Goal: Information Seeking & Learning: Learn about a topic

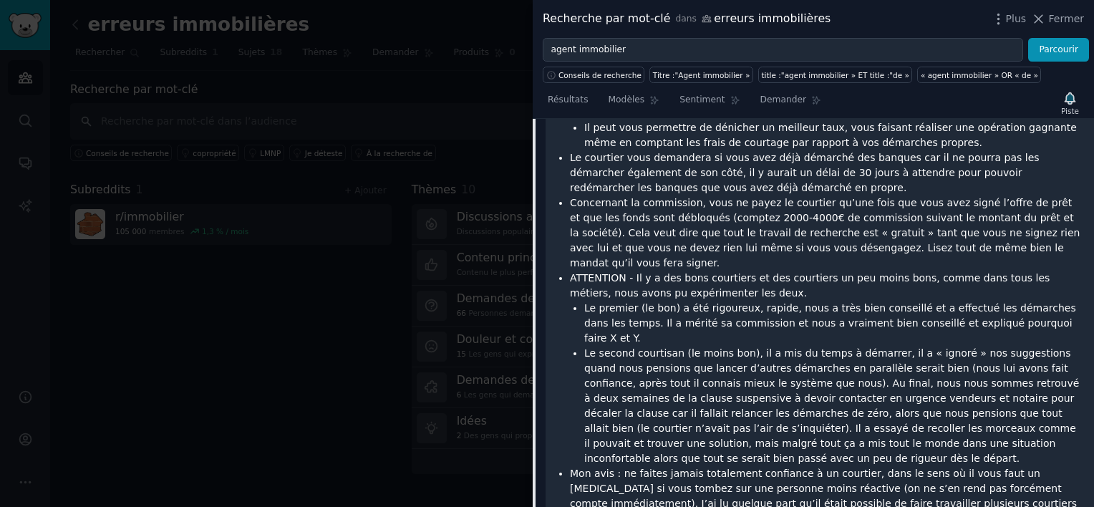
scroll to position [13512, 0]
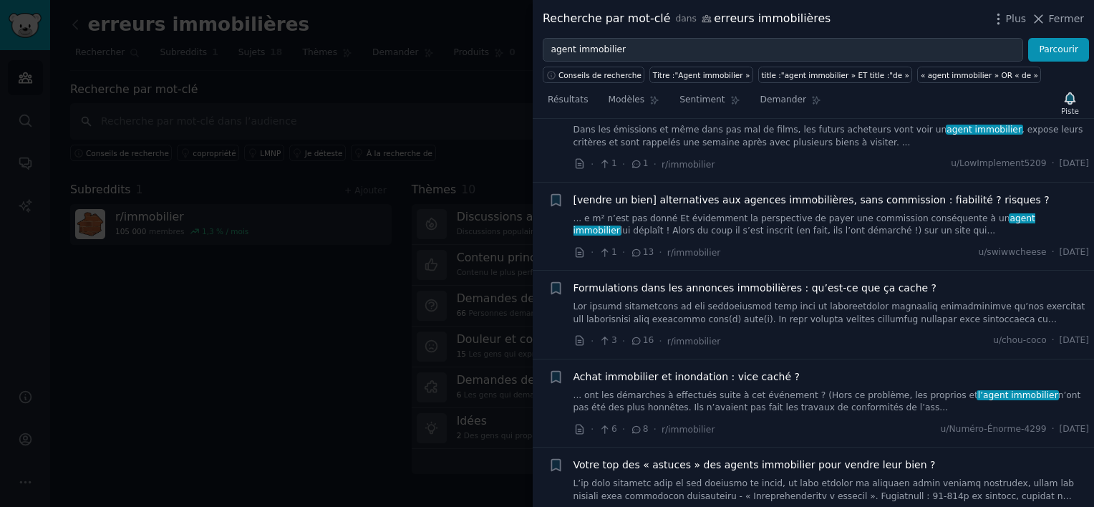
scroll to position [8691, 0]
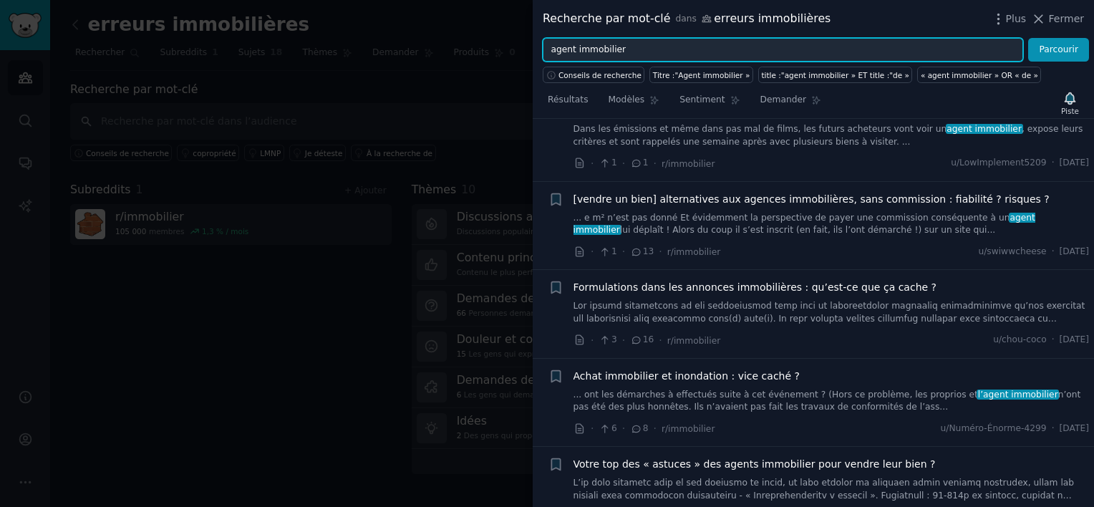
click at [625, 55] on input "agent immobilier" at bounding box center [783, 50] width 481 height 24
type input "a"
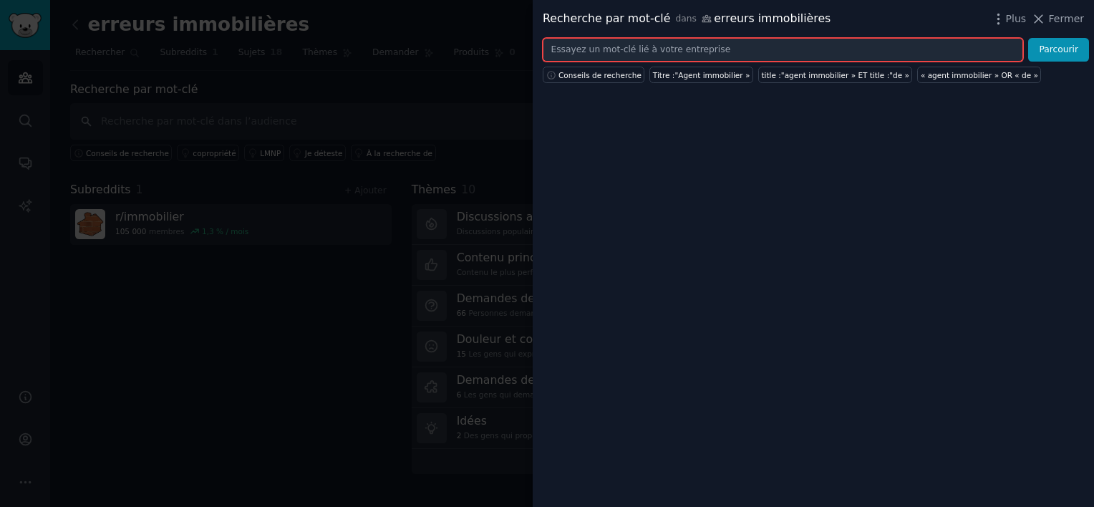
type input "b"
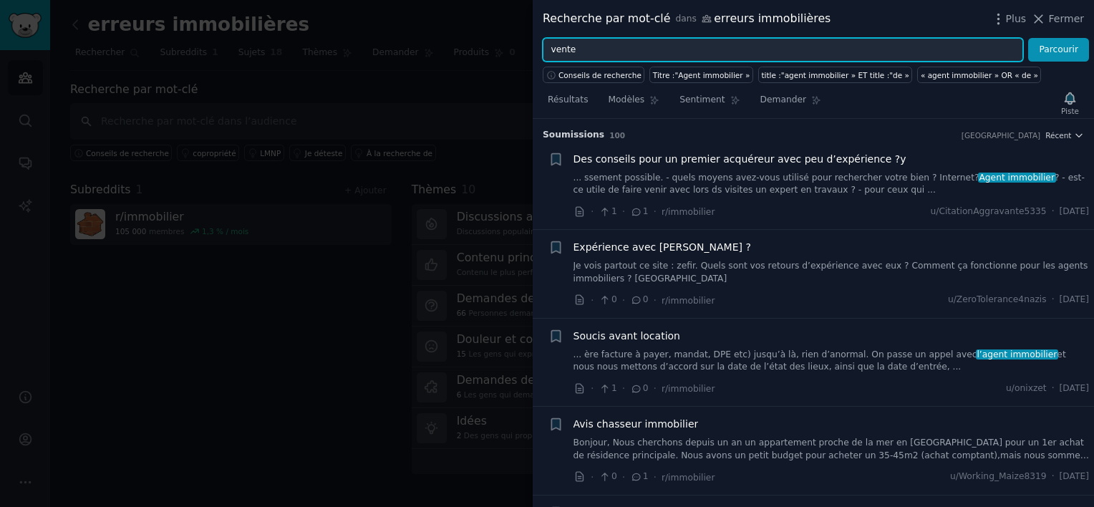
click at [603, 53] on input "vente" at bounding box center [783, 50] width 481 height 24
click at [1028, 38] on button "Parcourir" at bounding box center [1058, 50] width 61 height 24
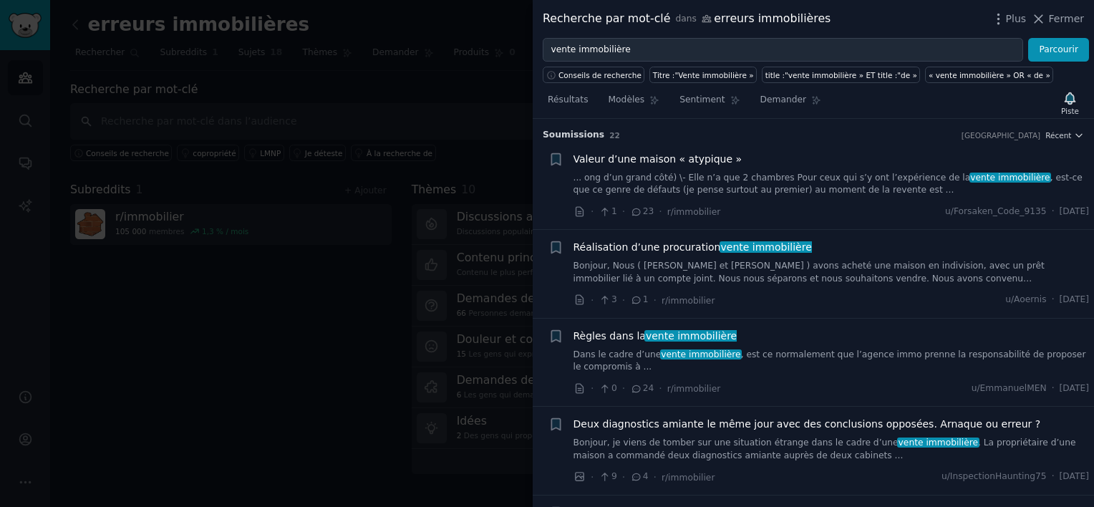
click at [625, 337] on span "Règles dans la vente immobilière" at bounding box center [656, 336] width 164 height 15
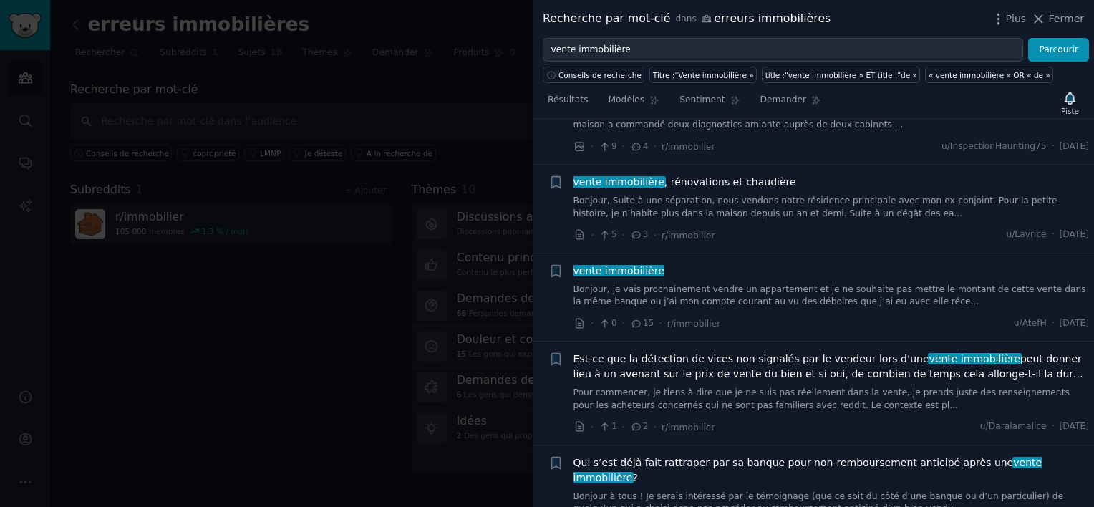
scroll to position [829, 0]
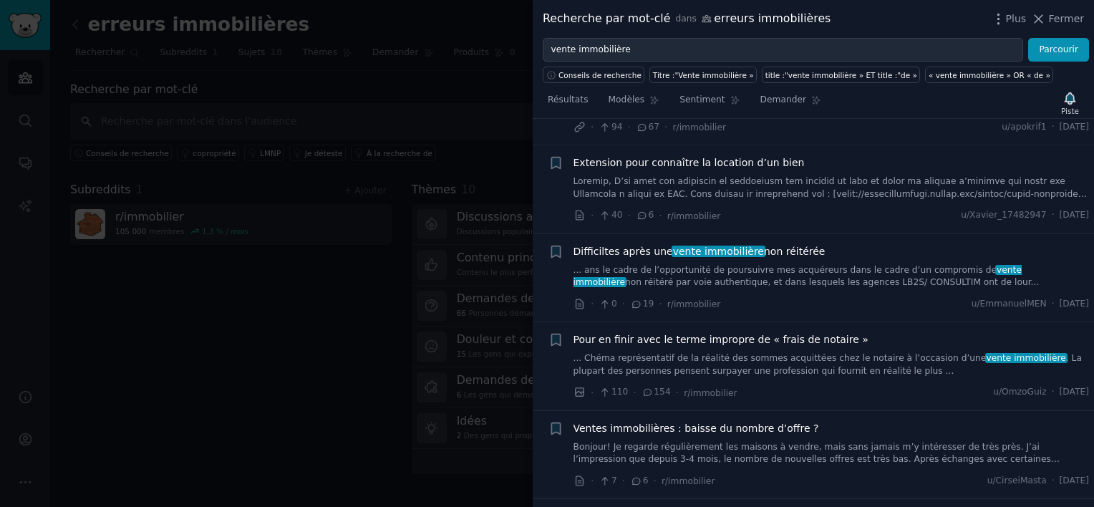
click at [625, 337] on div "Pour en finir avec le terme impropre de « frais de notaire » ... Chéma représen…" at bounding box center [832, 354] width 516 height 45
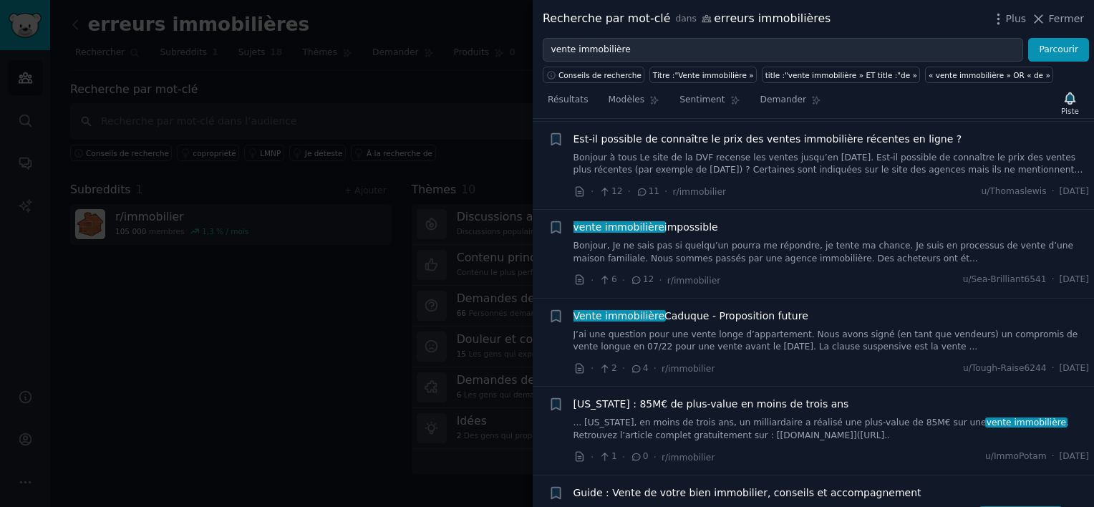
scroll to position [1925, 0]
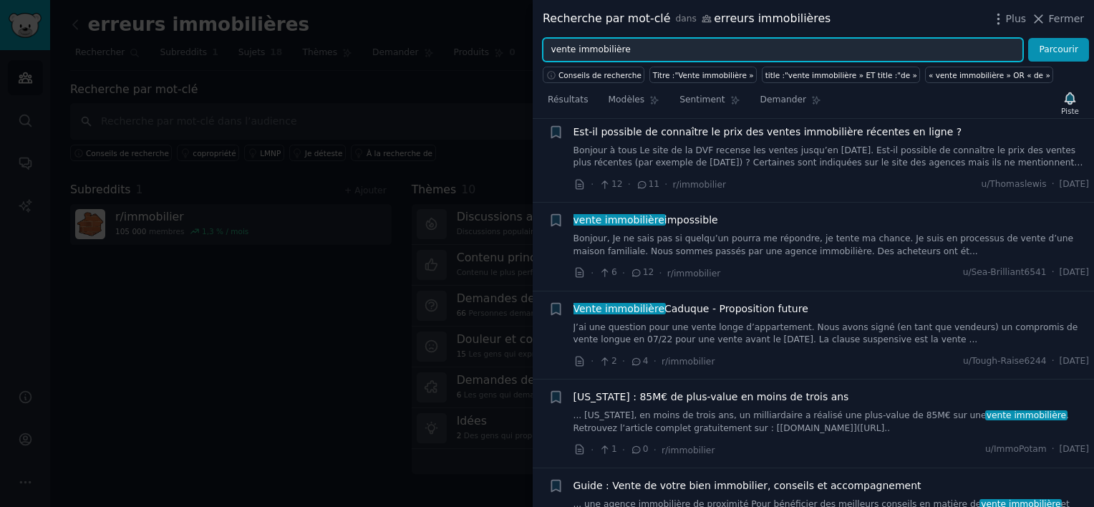
click at [638, 46] on input "vente immobilière" at bounding box center [783, 50] width 481 height 24
type input "v"
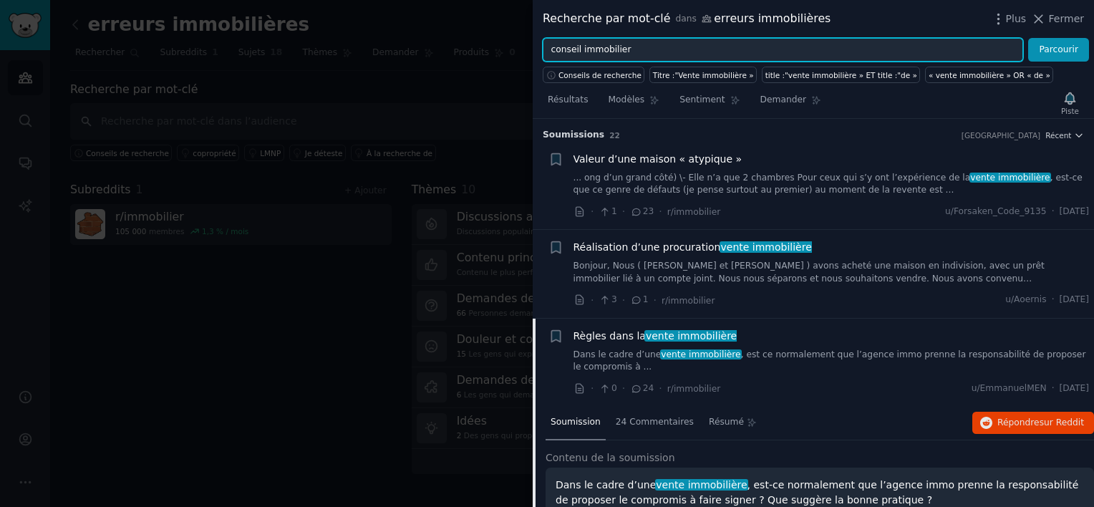
click at [1028, 38] on button "Parcourir" at bounding box center [1058, 50] width 61 height 24
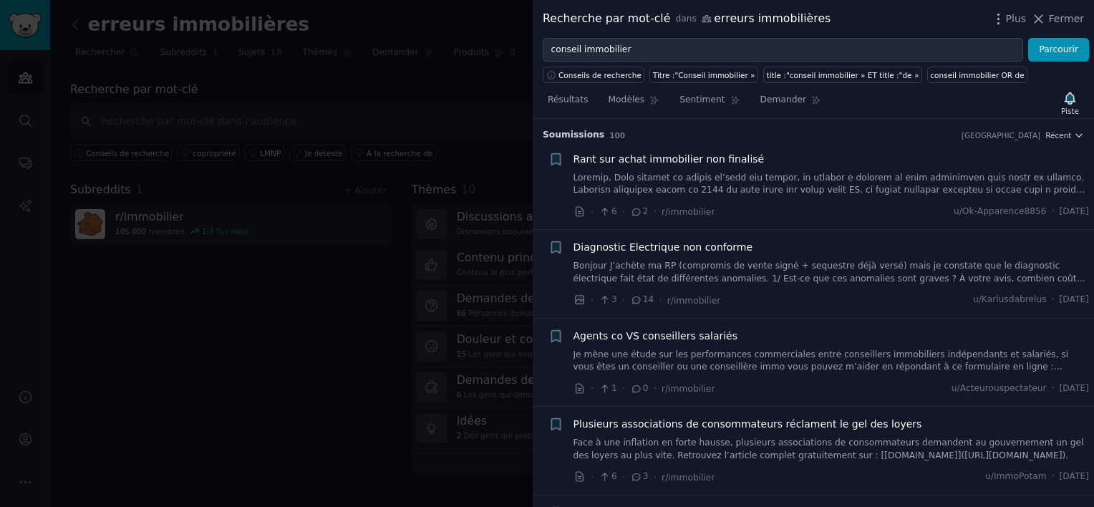
click at [776, 172] on link at bounding box center [832, 184] width 516 height 25
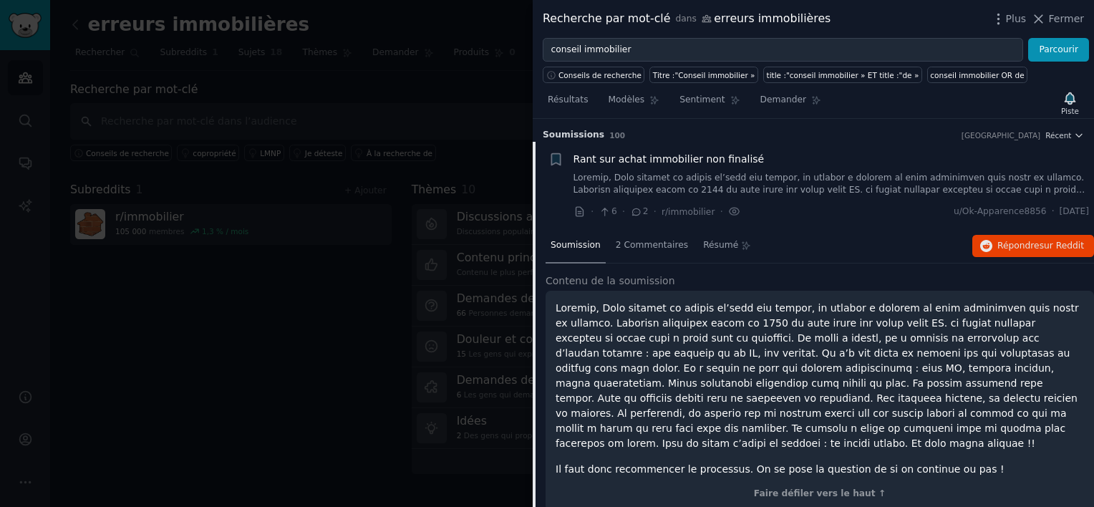
scroll to position [22, 0]
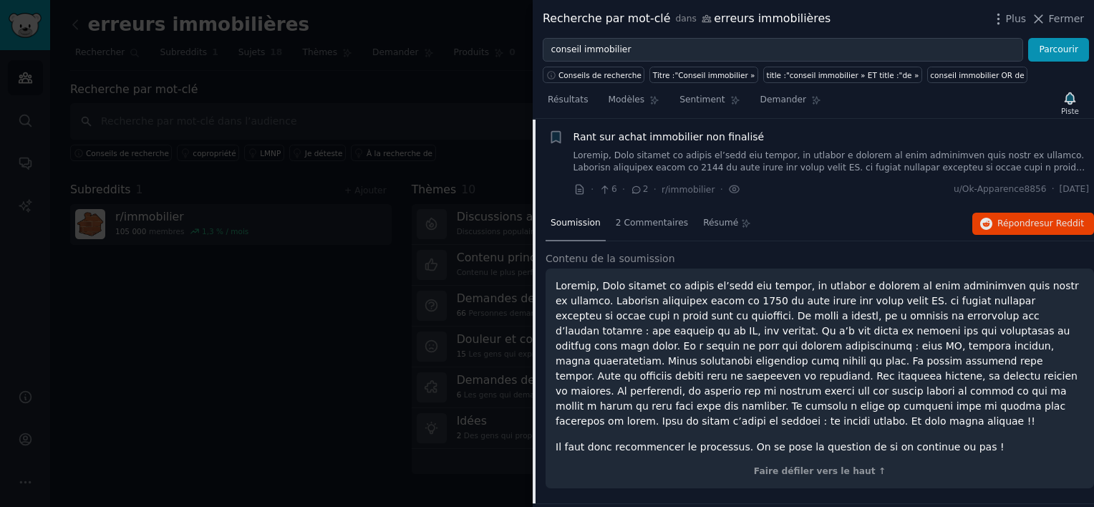
click at [776, 171] on link at bounding box center [832, 162] width 516 height 25
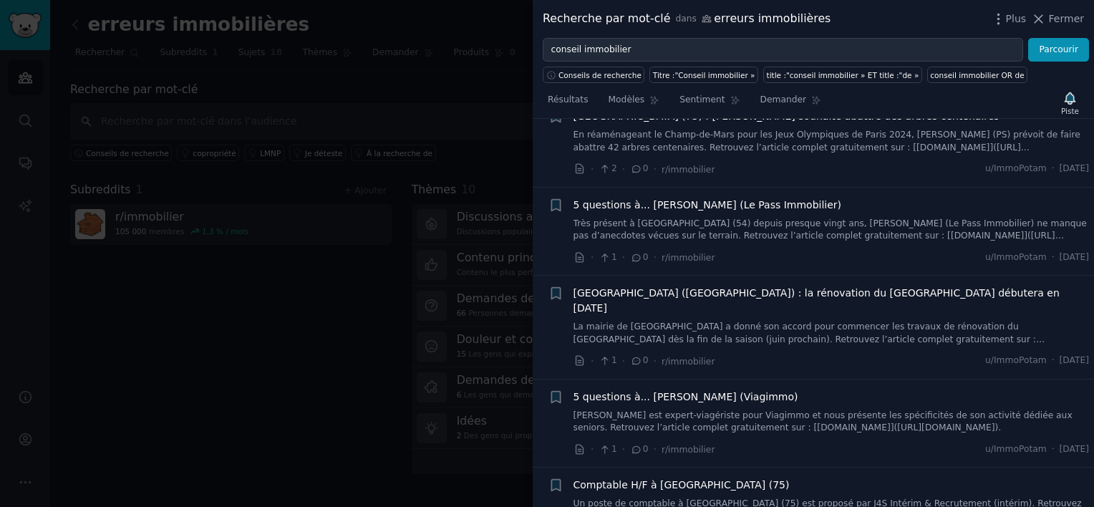
scroll to position [2257, 0]
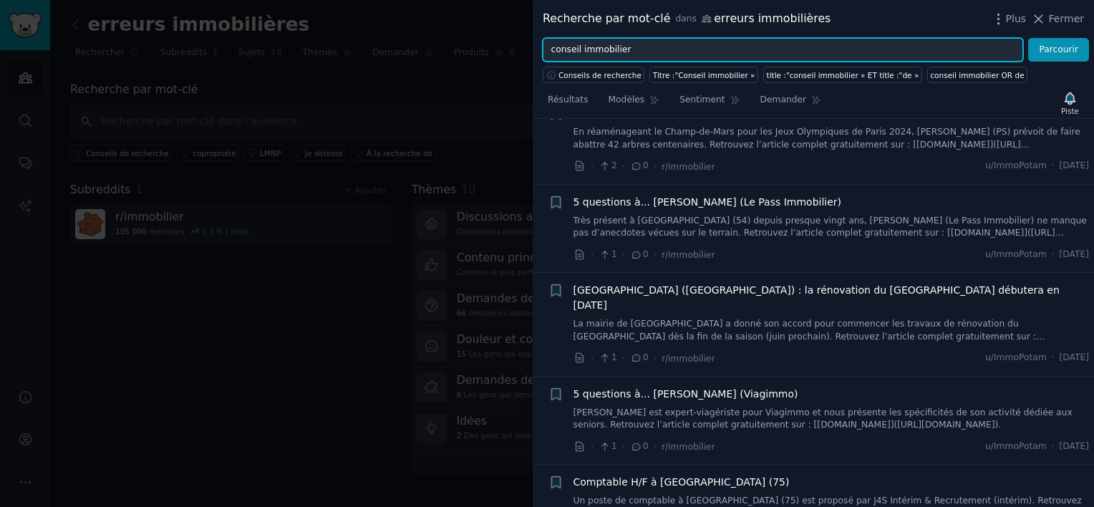
click at [581, 52] on input "conseil immobilier" at bounding box center [783, 50] width 481 height 24
click at [1028, 38] on button "Parcourir" at bounding box center [1058, 50] width 61 height 24
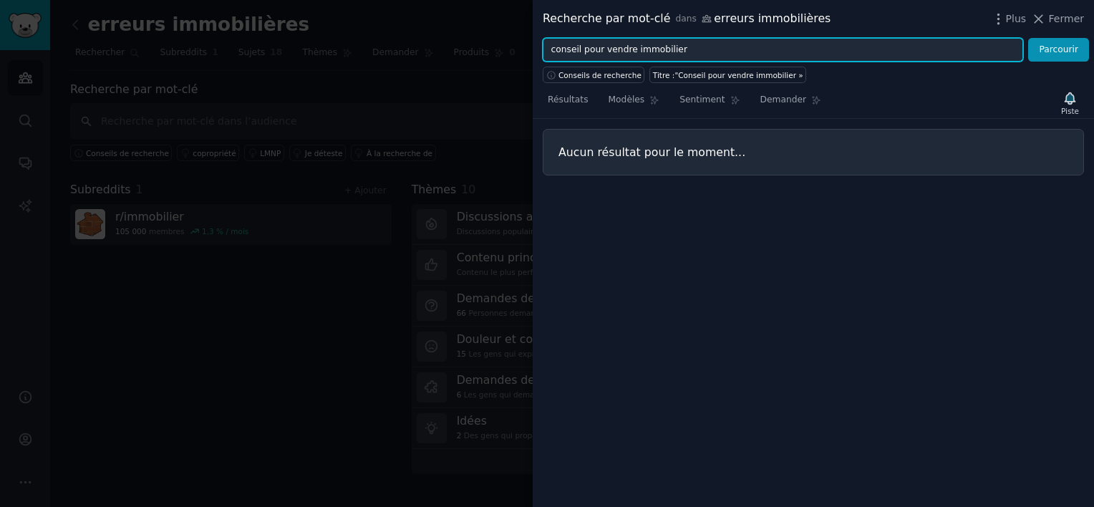
click at [676, 57] on input "conseil pour vendre immobilier" at bounding box center [783, 50] width 481 height 24
click at [1028, 38] on button "Parcourir" at bounding box center [1058, 50] width 61 height 24
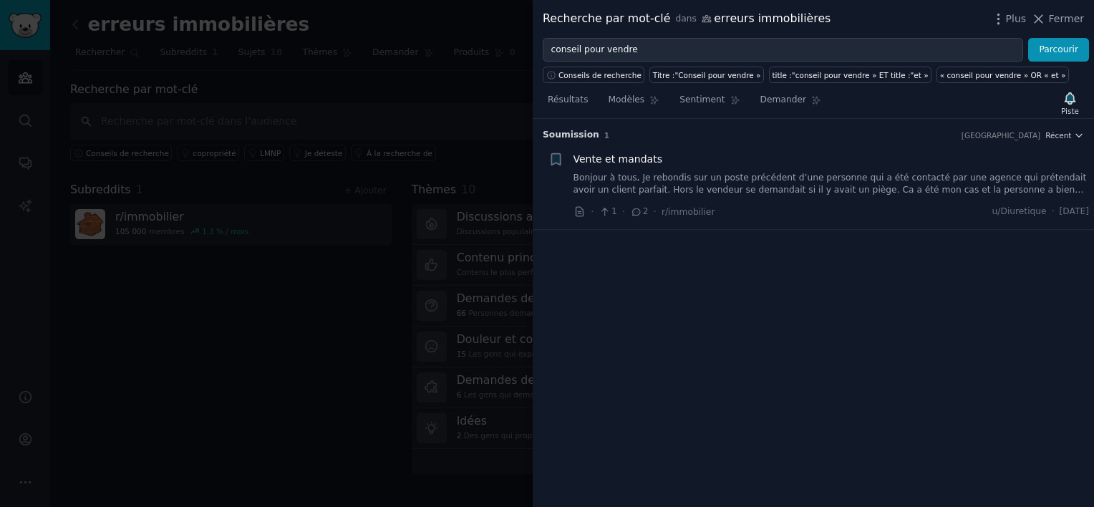
click at [643, 160] on span "Vente et mandats" at bounding box center [618, 159] width 89 height 15
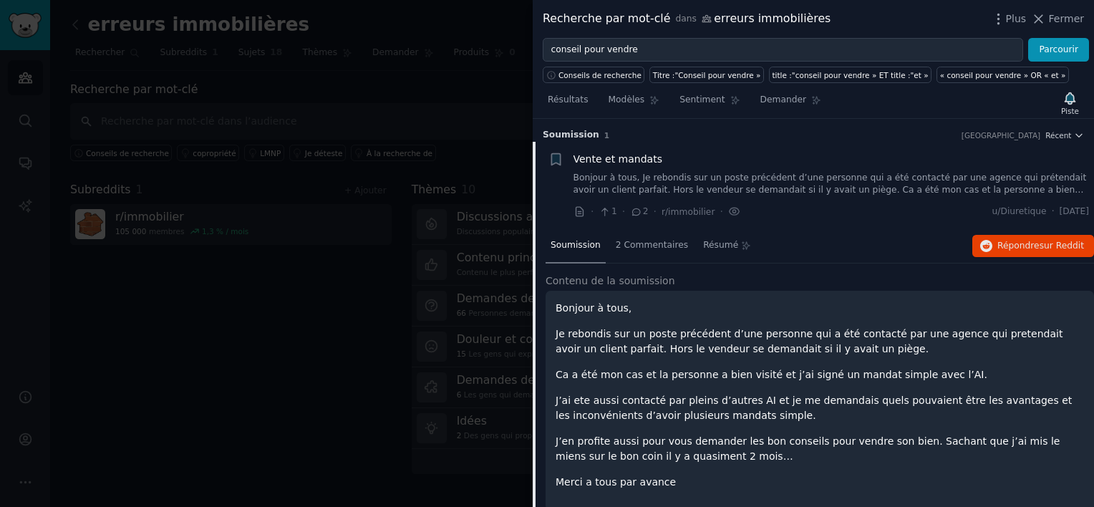
scroll to position [17, 0]
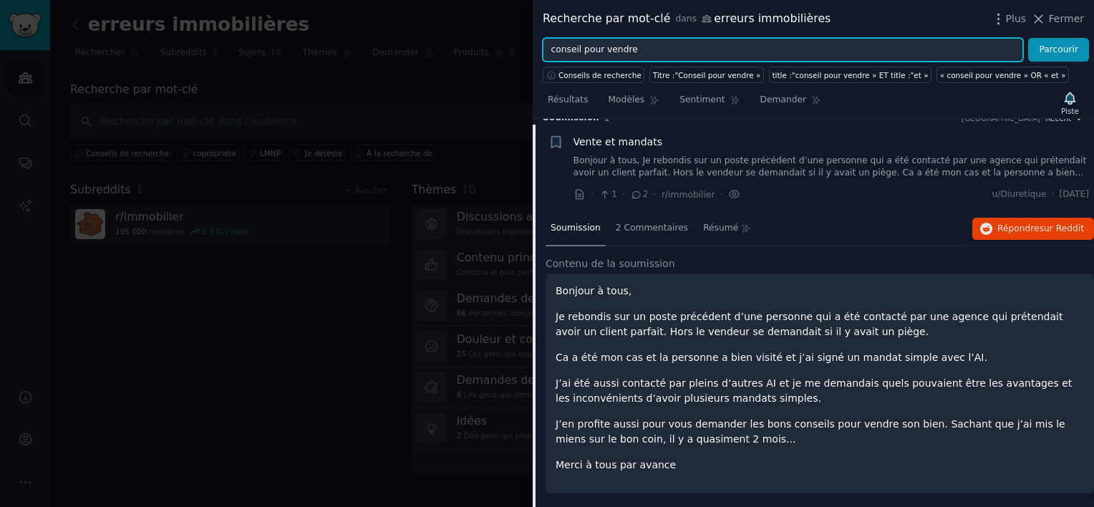
click at [660, 55] on input "conseil pour vendre" at bounding box center [783, 50] width 481 height 24
type input "c"
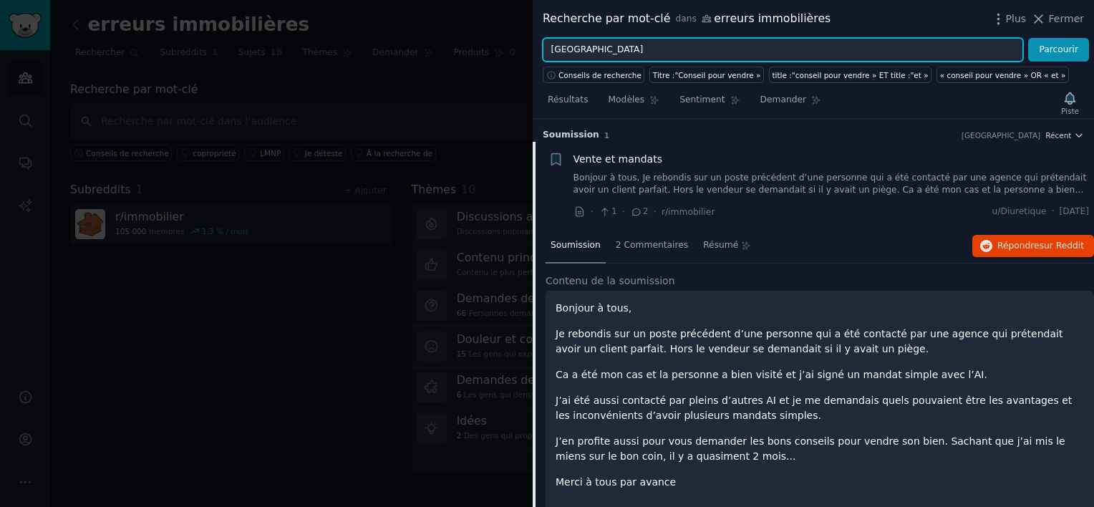
click at [1028, 38] on button "Parcourir" at bounding box center [1058, 50] width 61 height 24
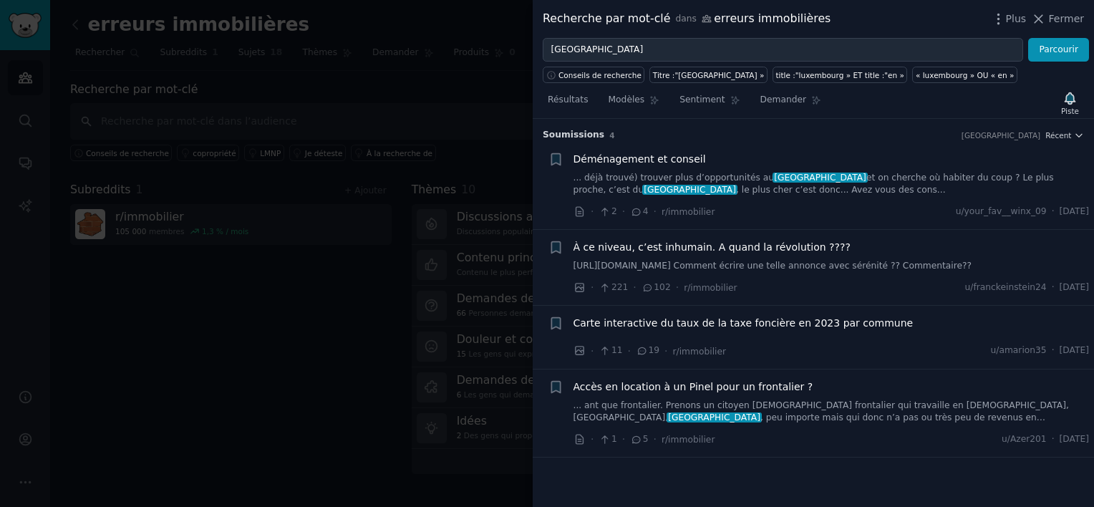
click at [882, 176] on link "... déjà trouvé) trouver plus d’opportunités au [GEOGRAPHIC_DATA] et on cherche…" at bounding box center [832, 184] width 516 height 25
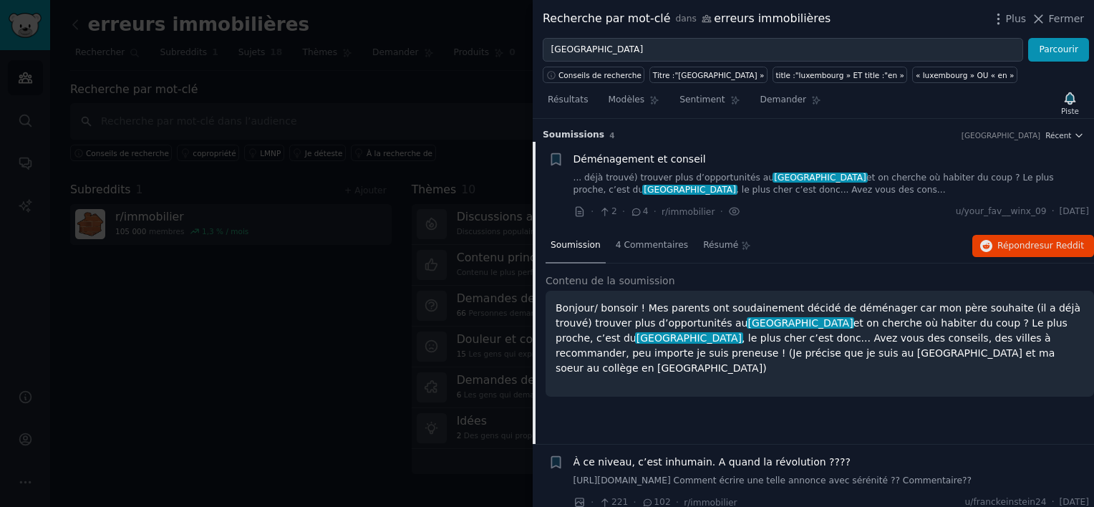
click at [835, 177] on link "... déjà trouvé) trouver plus d’opportunités au [GEOGRAPHIC_DATA] et on cherche…" at bounding box center [832, 184] width 516 height 25
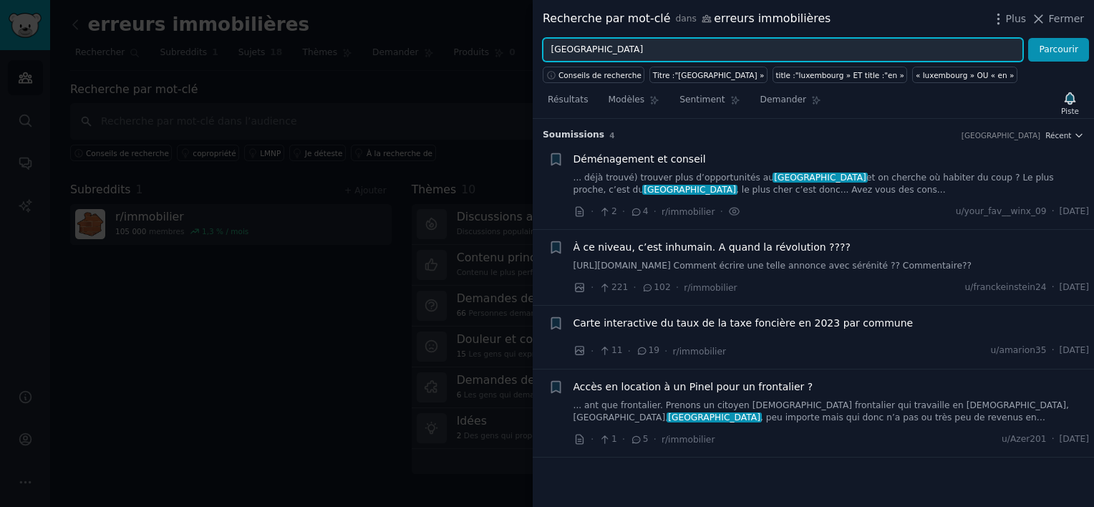
click at [613, 52] on input "[GEOGRAPHIC_DATA]" at bounding box center [783, 50] width 481 height 24
type input "l"
type input "credit immo"
click at [1028, 38] on button "Parcourir" at bounding box center [1058, 50] width 61 height 24
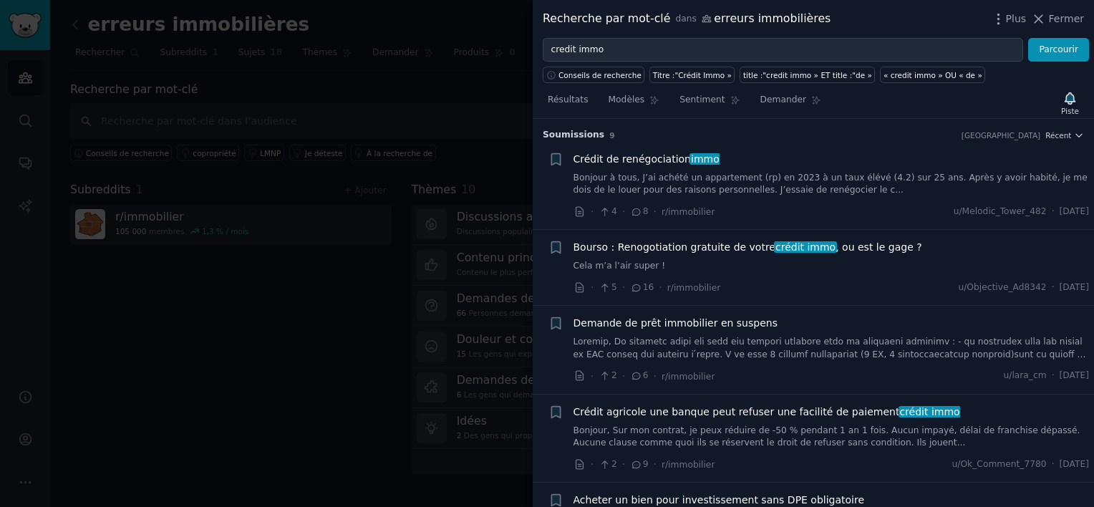
click at [637, 158] on span "Crédit de renégociation immo" at bounding box center [647, 159] width 146 height 15
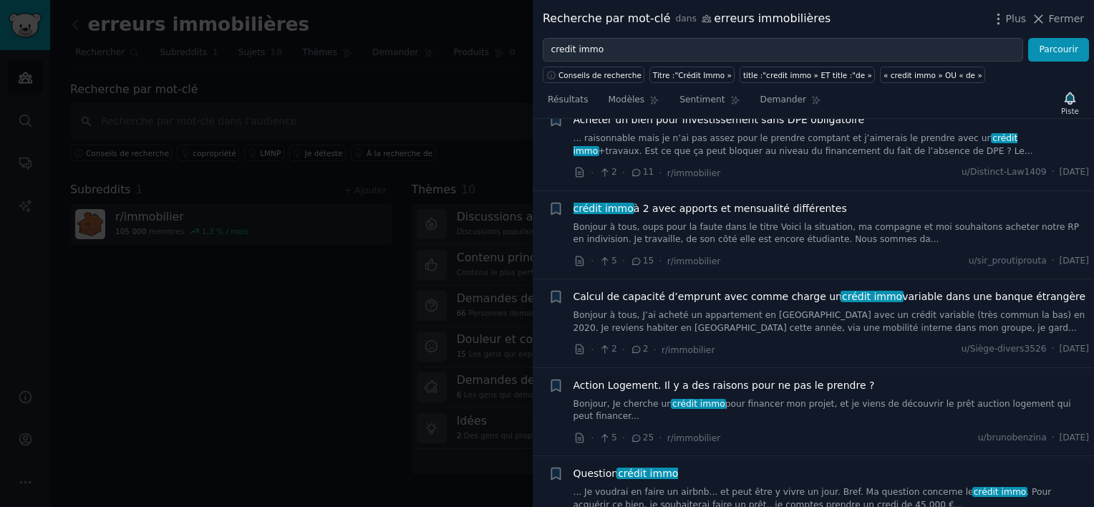
scroll to position [618, 0]
